Goal: Task Accomplishment & Management: Manage account settings

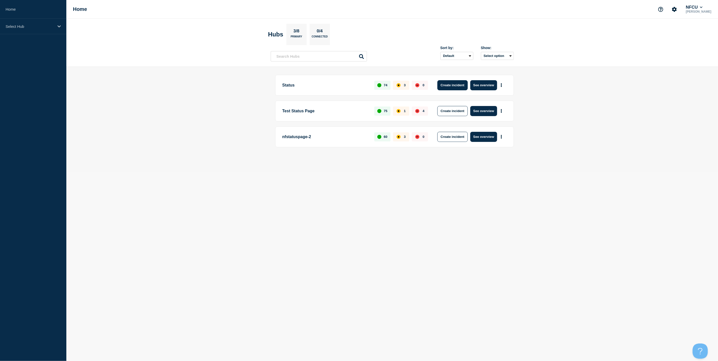
drag, startPoint x: 451, startPoint y: 83, endPoint x: 452, endPoint y: 86, distance: 3.2
click at [451, 84] on button "Create incident" at bounding box center [452, 85] width 30 height 10
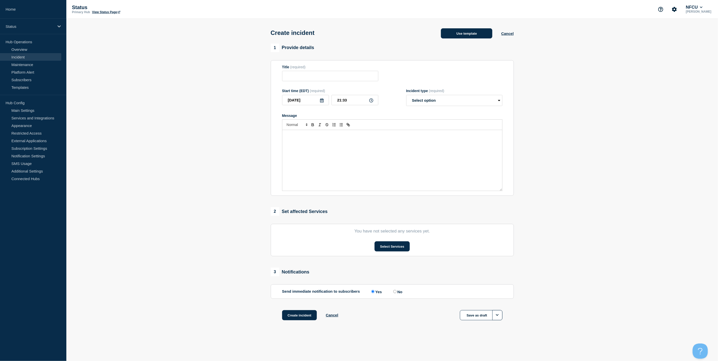
click at [466, 31] on button "Use template" at bounding box center [466, 33] width 51 height 10
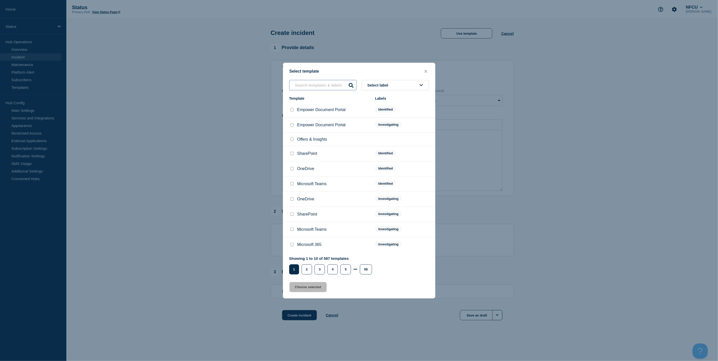
click at [315, 85] on input "text" at bounding box center [322, 85] width 67 height 10
type input "loui"
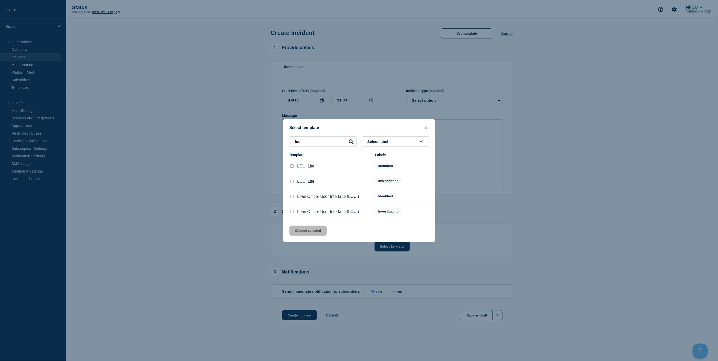
click at [291, 212] on input "Loan Officer User Interface (LOUI) checkbox" at bounding box center [291, 211] width 3 height 3
checkbox input "true"
click at [306, 233] on button "Choose selected" at bounding box center [307, 231] width 37 height 10
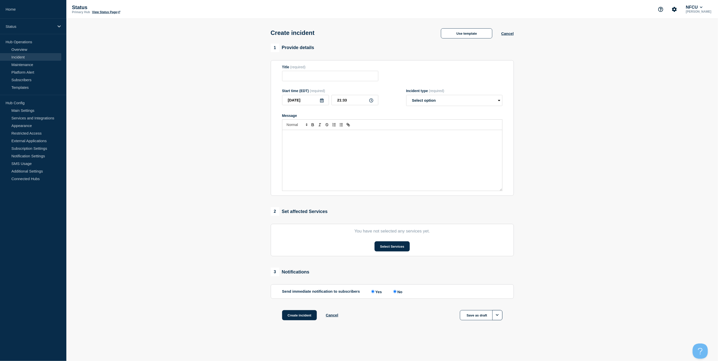
type input "Loan Officer User Interface (LOUI)"
select select "investigating"
radio input "false"
radio input "true"
click at [392, 249] on button "Select Services" at bounding box center [391, 246] width 35 height 10
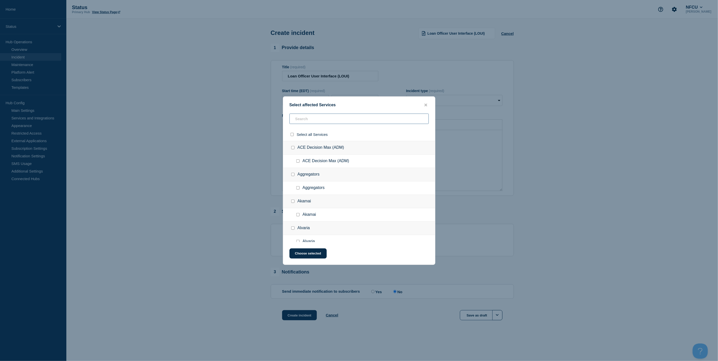
click at [322, 118] on input "text" at bounding box center [358, 119] width 139 height 10
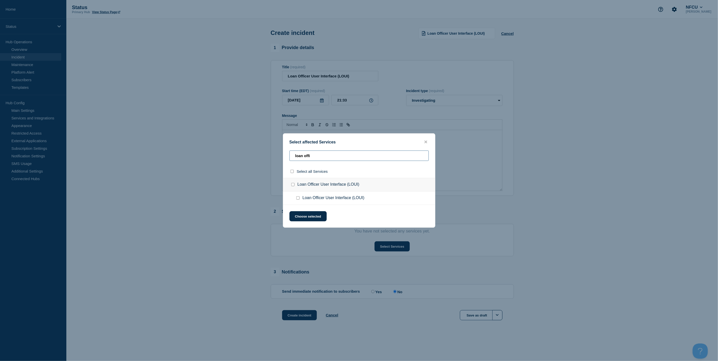
type input "loan offi"
click at [292, 186] on input "Loan Officer User Interface (LOUI) checkbox" at bounding box center [292, 184] width 3 height 3
checkbox input "true"
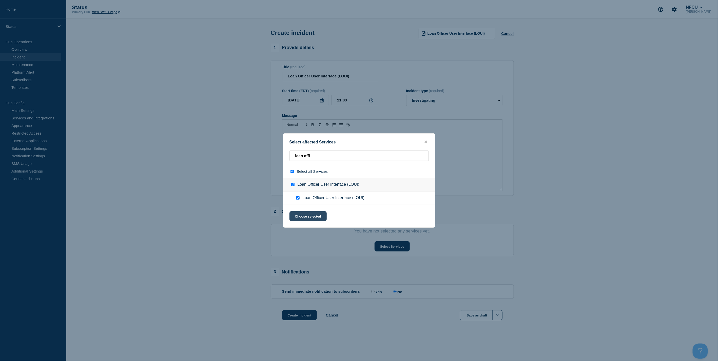
click at [321, 216] on button "Choose selected" at bounding box center [307, 216] width 37 height 10
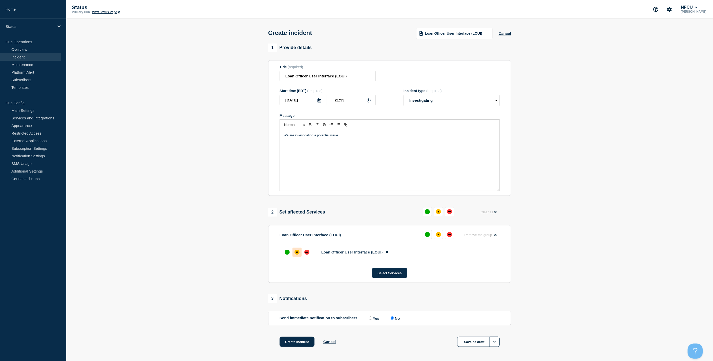
click at [296, 252] on div "affected" at bounding box center [297, 252] width 5 height 5
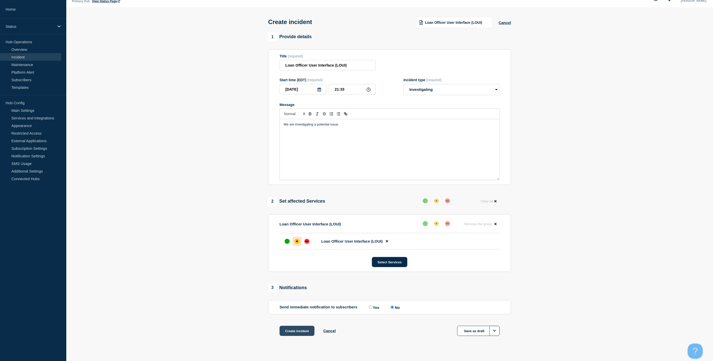
scroll to position [20, 0]
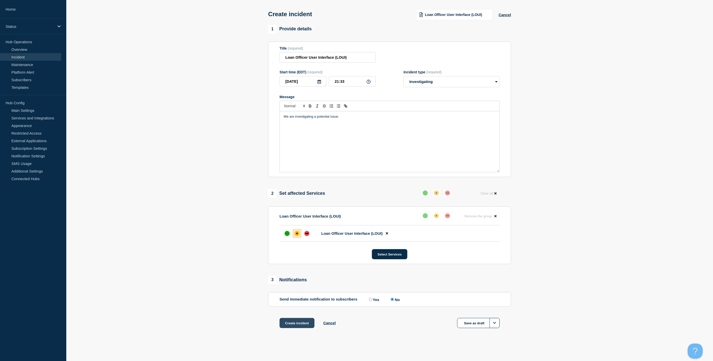
click at [295, 325] on button "Create incident" at bounding box center [297, 323] width 35 height 10
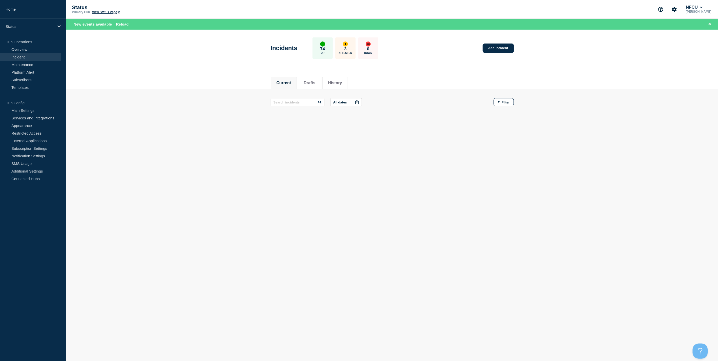
click at [97, 12] on link "View Status Page" at bounding box center [106, 12] width 28 height 4
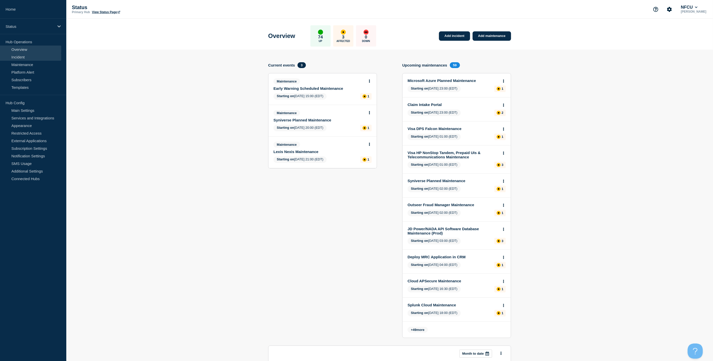
click at [31, 58] on link "Incident" at bounding box center [30, 57] width 61 height 8
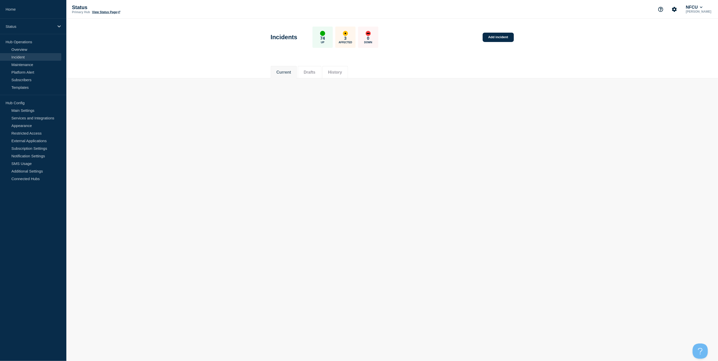
click at [332, 73] on button "History" at bounding box center [335, 72] width 14 height 5
click at [299, 89] on input "text" at bounding box center [298, 92] width 54 height 8
type input "loui"
click at [342, 72] on button "History" at bounding box center [335, 72] width 14 height 5
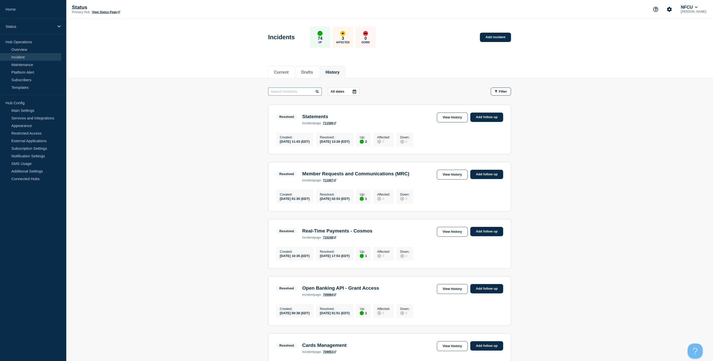
click at [292, 92] on input "text" at bounding box center [295, 92] width 54 height 8
click at [292, 92] on input "lo" at bounding box center [295, 92] width 54 height 8
click at [285, 91] on input "lo" at bounding box center [295, 92] width 54 height 8
type input "loui"
click at [461, 116] on link "View history" at bounding box center [452, 118] width 31 height 10
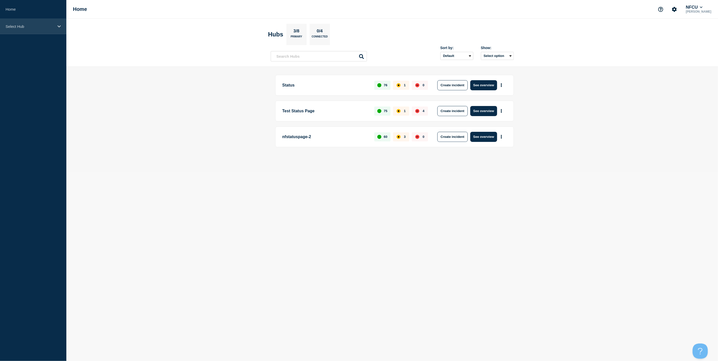
click at [31, 24] on p "Select Hub" at bounding box center [30, 26] width 49 height 4
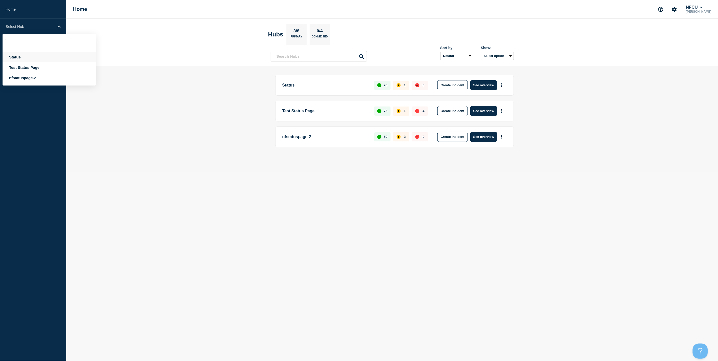
click at [23, 56] on div "Status" at bounding box center [49, 57] width 93 height 10
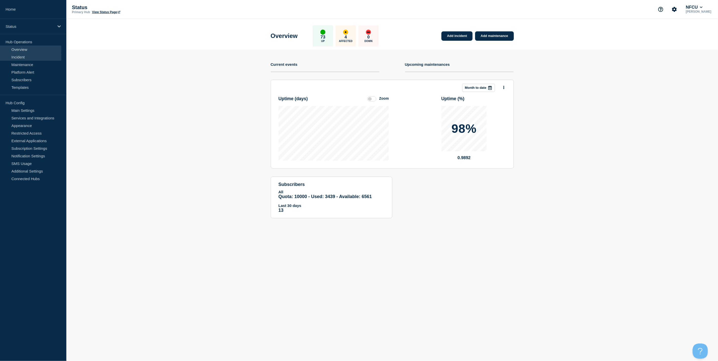
click at [25, 59] on link "Incident" at bounding box center [30, 57] width 61 height 8
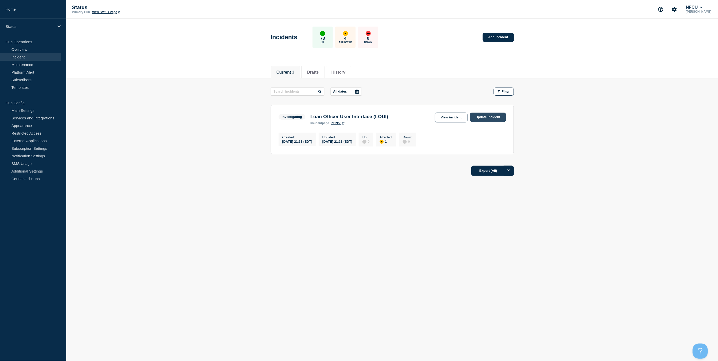
click at [489, 116] on link "Update incident" at bounding box center [488, 117] width 36 height 9
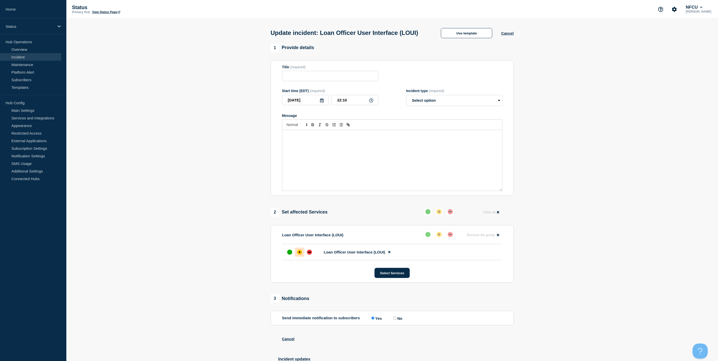
type input "Loan Officer User Interface (LOUI)"
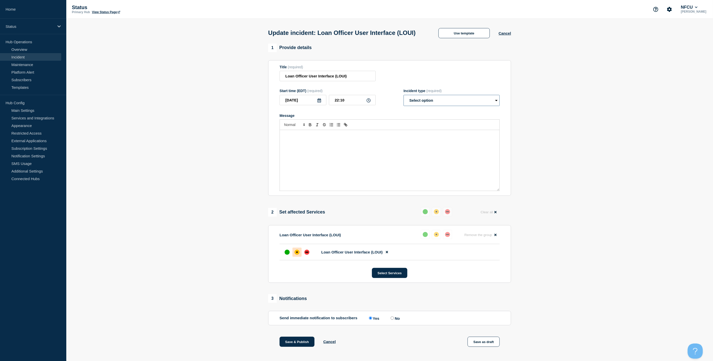
click at [444, 106] on select "Select option Investigating Identified Monitoring Resolved" at bounding box center [452, 100] width 96 height 11
select select "identified"
click at [404, 105] on select "Select option Investigating Identified Monitoring Resolved" at bounding box center [452, 100] width 96 height 11
click at [300, 257] on div at bounding box center [297, 252] width 9 height 9
click at [439, 216] on button at bounding box center [436, 211] width 9 height 9
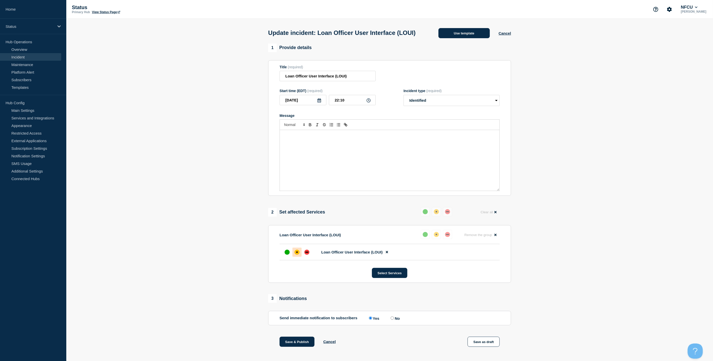
click at [464, 34] on button "Use template" at bounding box center [464, 33] width 51 height 10
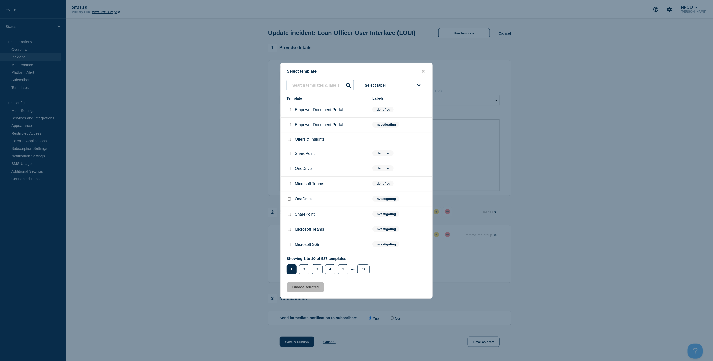
click at [306, 85] on input "text" at bounding box center [320, 85] width 67 height 10
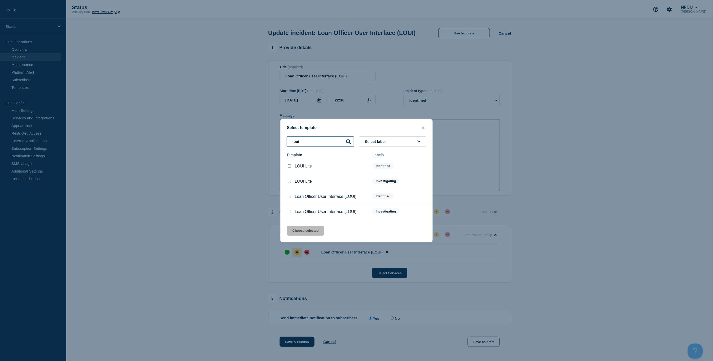
type input "loui"
click at [288, 198] on input "Loan Officer User Interface (LOUI) checkbox" at bounding box center [289, 196] width 3 height 3
checkbox input "true"
click at [311, 233] on button "Choose selected" at bounding box center [305, 231] width 37 height 10
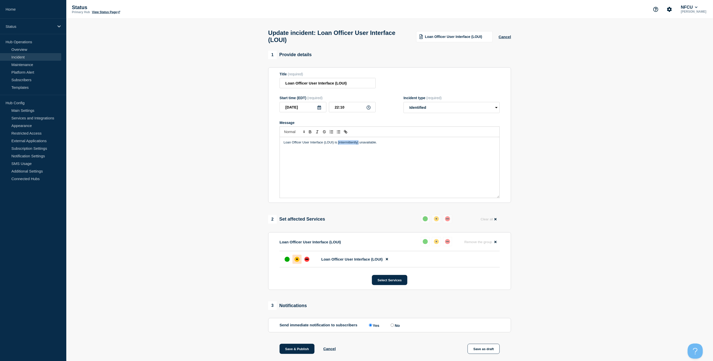
drag, startPoint x: 358, startPoint y: 145, endPoint x: 338, endPoint y: 145, distance: 20.8
click at [338, 145] on p "Loan Officer User Interface (LOUI) is [intermittently] unavailable." at bounding box center [390, 142] width 212 height 5
click at [349, 148] on p "Message" at bounding box center [390, 147] width 212 height 5
click at [338, 144] on p "Loan Officer User Interface (LOUI) is [intermittently] unavailable." at bounding box center [390, 142] width 212 height 5
click at [359, 143] on p "Loan Officer User Interface (LOUI) is intermittently] unavailable." at bounding box center [390, 142] width 212 height 5
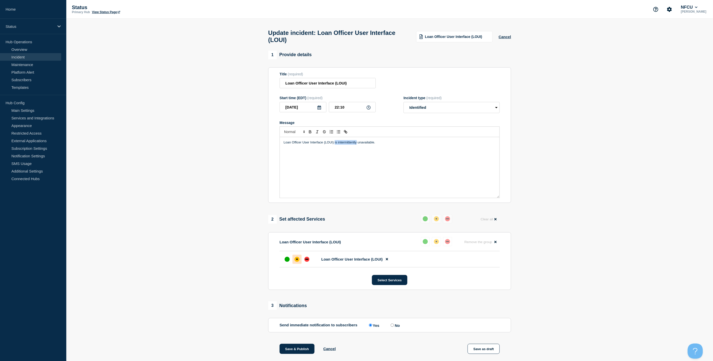
drag, startPoint x: 357, startPoint y: 145, endPoint x: 335, endPoint y: 145, distance: 22.0
click at [335, 145] on p "Loan Officer User Interface (LOUI) is intermittently unavailable." at bounding box center [390, 142] width 212 height 5
click at [338, 144] on p "Loan Officer User Interface (LOUI) is intermittently unavailable." at bounding box center [390, 142] width 212 height 5
click at [353, 144] on p "Loan Officer User Interface (LOUI) is intermittently unavailable." at bounding box center [390, 142] width 212 height 5
click at [282, 145] on div "Loan Officer User Interface (LOUI) is intermittently unavailable." at bounding box center [390, 167] width 220 height 61
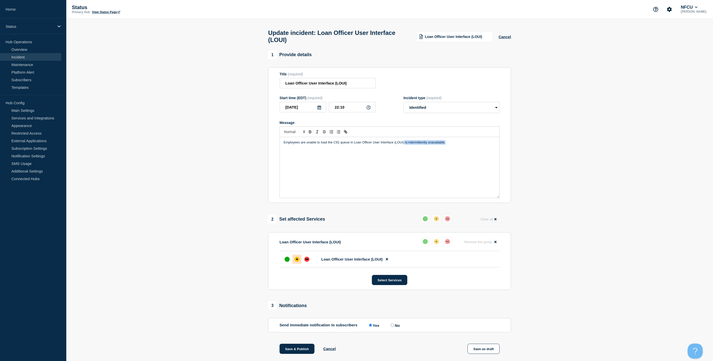
drag, startPoint x: 450, startPoint y: 145, endPoint x: 404, endPoint y: 145, distance: 45.6
click at [404, 145] on p "Employees are unable to load the C91 queue in Loan Officer User Interface (LOUI…" at bounding box center [390, 142] width 212 height 5
click at [298, 261] on div "affected" at bounding box center [297, 259] width 5 height 5
click at [624, 197] on section "1 Provide details Title (required) Loan Officer User Interface (LOUI) Start tim…" at bounding box center [389, 229] width 647 height 357
drag, startPoint x: 24, startPoint y: 57, endPoint x: 37, endPoint y: 57, distance: 13.2
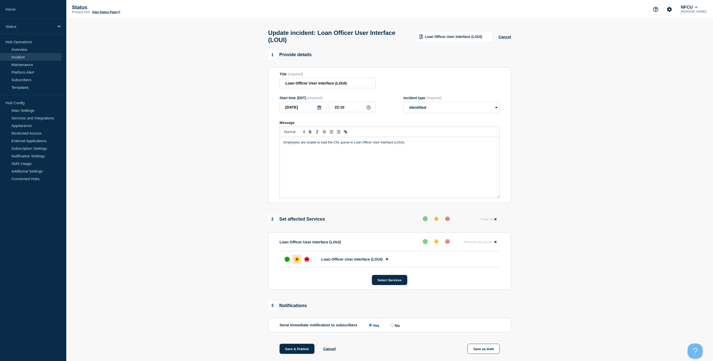
click at [24, 57] on link "Incident" at bounding box center [30, 57] width 61 height 8
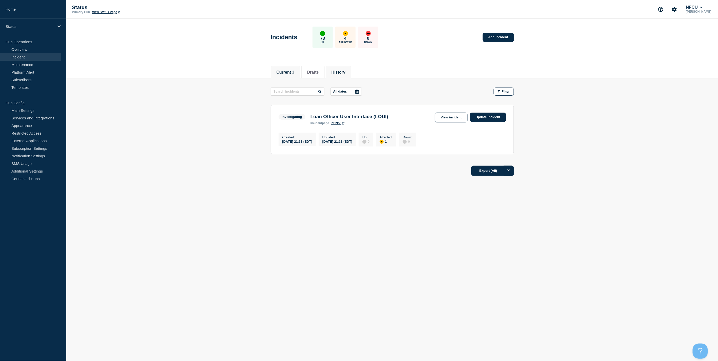
click at [349, 75] on li "History" at bounding box center [339, 72] width 26 height 12
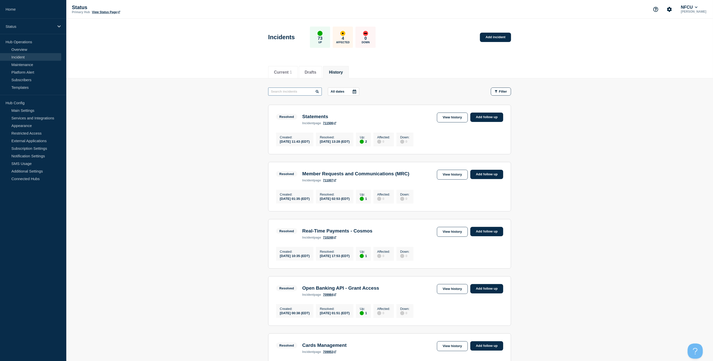
click at [303, 91] on input "text" at bounding box center [295, 92] width 54 height 8
type input "loui"
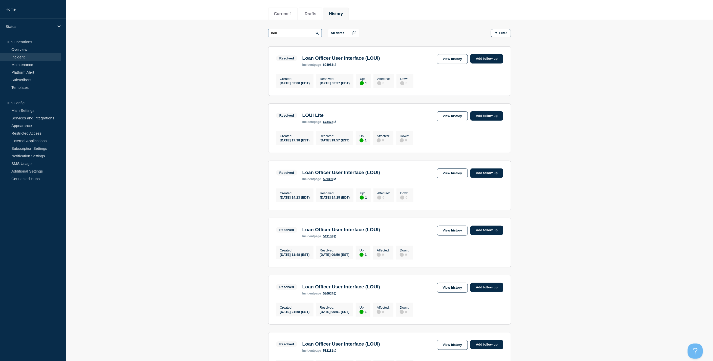
scroll to position [94, 0]
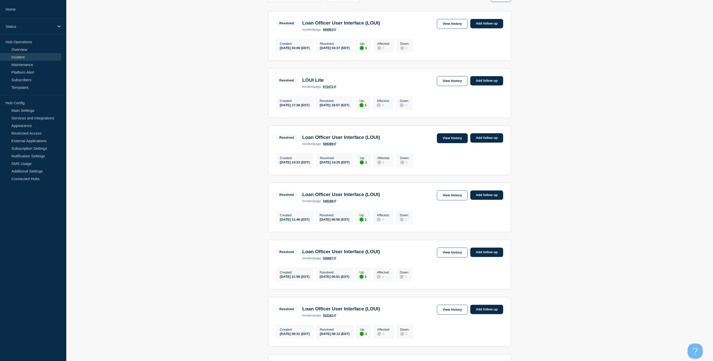
click at [459, 142] on link "View history" at bounding box center [452, 138] width 31 height 10
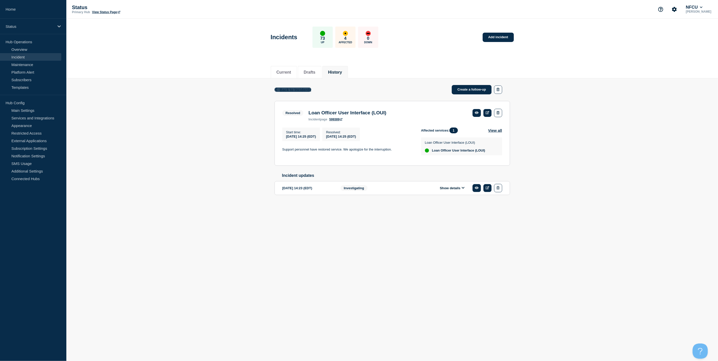
click at [298, 90] on span "Back to Incidents" at bounding box center [295, 90] width 31 height 4
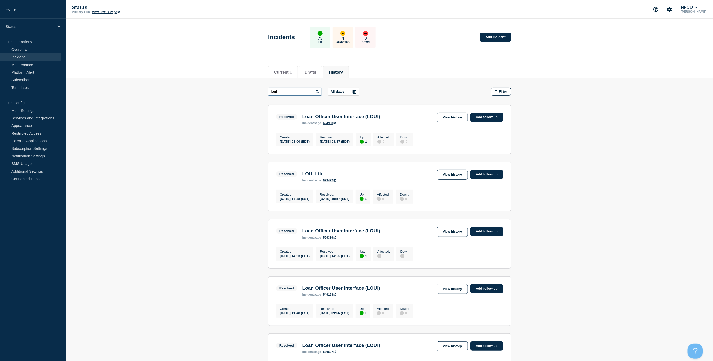
click at [287, 94] on input "loui" at bounding box center [295, 92] width 54 height 8
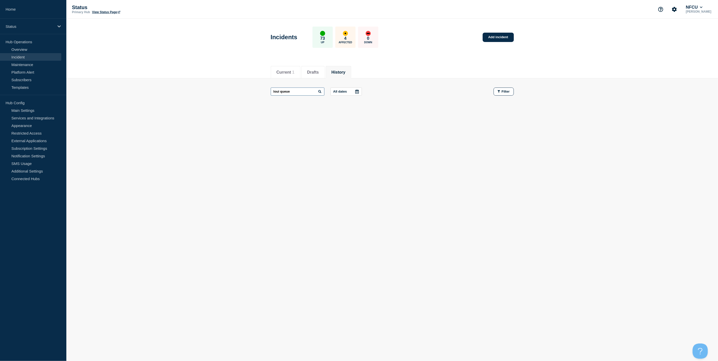
drag, startPoint x: 304, startPoint y: 92, endPoint x: 280, endPoint y: 92, distance: 23.5
click at [280, 92] on input "loui queue" at bounding box center [298, 92] width 54 height 8
type input "loui"
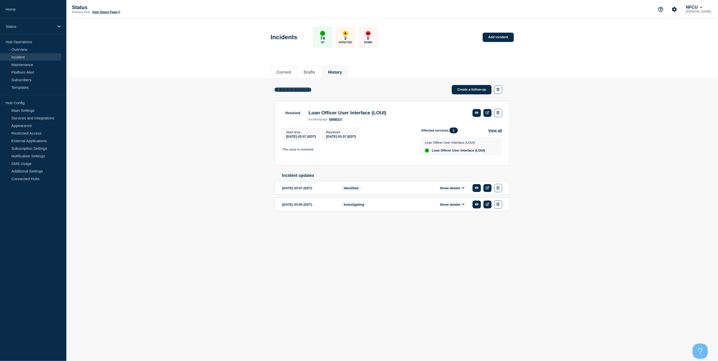
click at [285, 88] on span "Back to Incidents" at bounding box center [295, 90] width 31 height 4
